Goal: Information Seeking & Learning: Check status

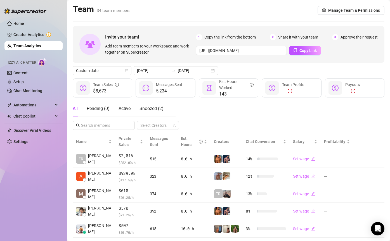
scroll to position [63, 0]
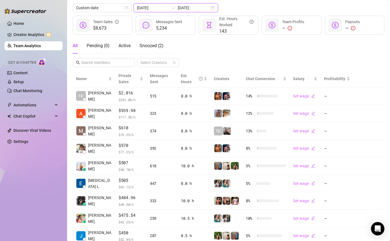
click at [186, 7] on input "[DATE]" at bounding box center [194, 8] width 32 height 6
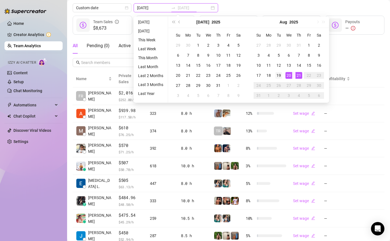
type input "[DATE]"
click at [283, 75] on td "19" at bounding box center [279, 75] width 10 height 10
click at [296, 75] on div "21" at bounding box center [299, 75] width 7 height 7
type input "[DATE]"
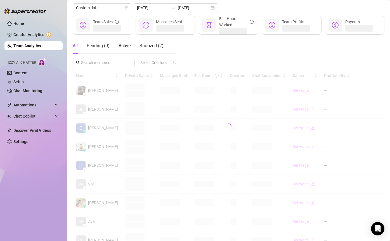
click at [295, 75] on div at bounding box center [229, 126] width 312 height 112
click at [187, 10] on input "[DATE]" at bounding box center [194, 8] width 32 height 6
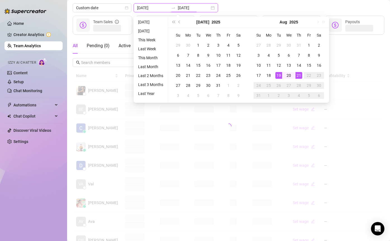
type input "[DATE]"
click at [296, 75] on div "21" at bounding box center [299, 75] width 7 height 7
type input "[DATE]"
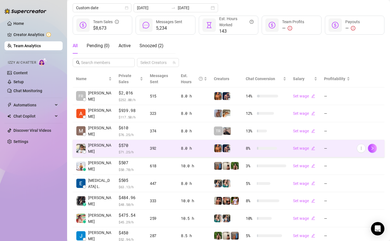
scroll to position [116, 0]
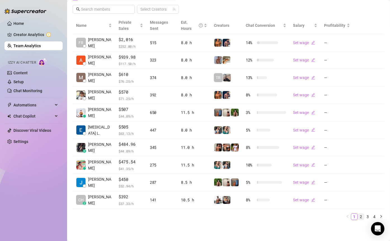
click at [361, 217] on link "2" at bounding box center [361, 217] width 6 height 6
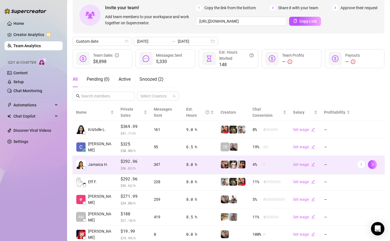
scroll to position [0, 0]
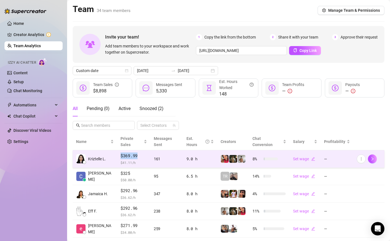
drag, startPoint x: 115, startPoint y: 150, endPoint x: 141, endPoint y: 151, distance: 25.5
click at [141, 151] on td "$369.99 $ 41.11 /h" at bounding box center [133, 159] width 33 height 18
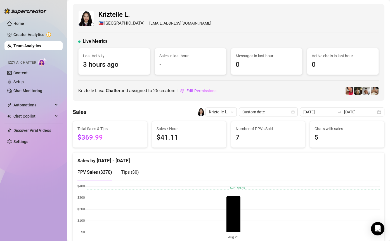
click at [100, 137] on span "$369.99" at bounding box center [109, 138] width 65 height 11
copy span "$369.99"
click at [36, 44] on link "Team Analytics" at bounding box center [26, 46] width 27 height 4
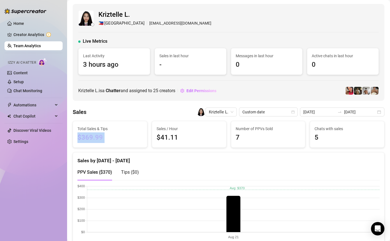
click at [36, 44] on link "Team Analytics" at bounding box center [26, 46] width 27 height 4
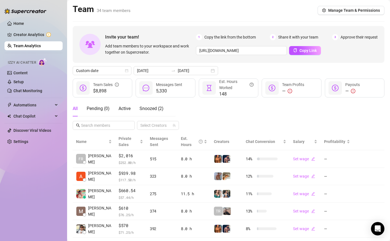
scroll to position [116, 0]
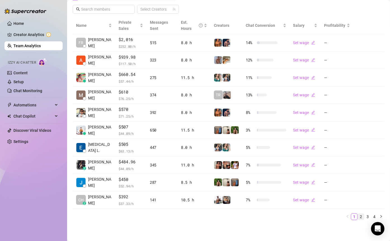
click at [362, 215] on link "2" at bounding box center [361, 217] width 6 height 6
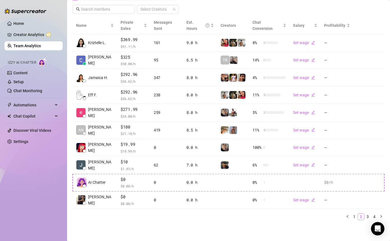
scroll to position [110, 0]
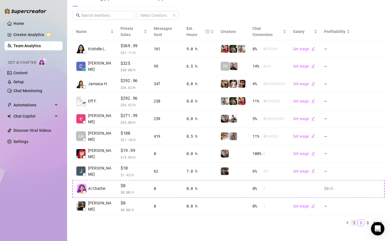
click at [354, 220] on link "1" at bounding box center [354, 223] width 6 height 6
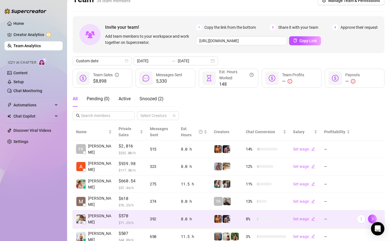
scroll to position [0, 0]
